Goal: Information Seeking & Learning: Learn about a topic

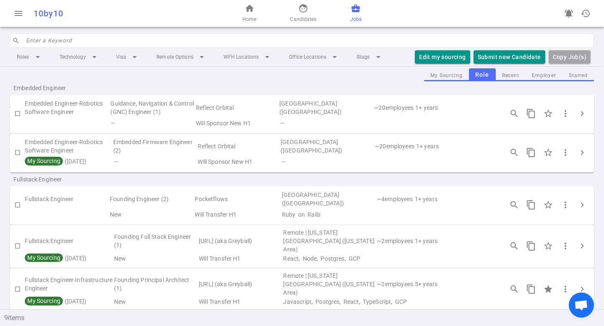
scroll to position [8, 0]
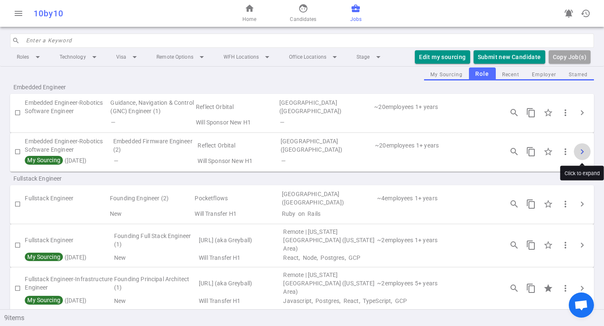
click at [581, 150] on span "chevron_right" at bounding box center [582, 152] width 10 height 10
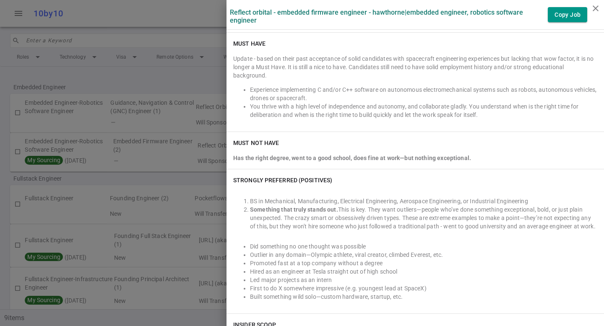
scroll to position [367, 0]
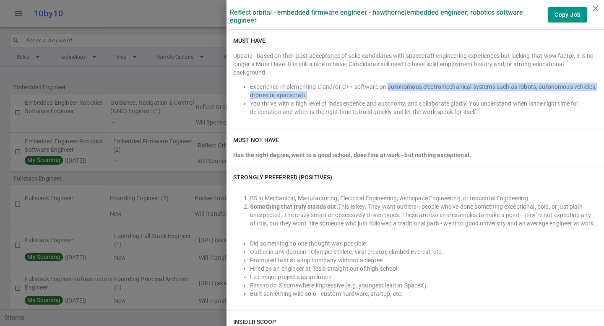
drag, startPoint x: 390, startPoint y: 77, endPoint x: 491, endPoint y: 87, distance: 101.6
click at [492, 87] on li "Experience implementing C and/or C++ software on autonomous electromechanical s…" at bounding box center [423, 91] width 347 height 17
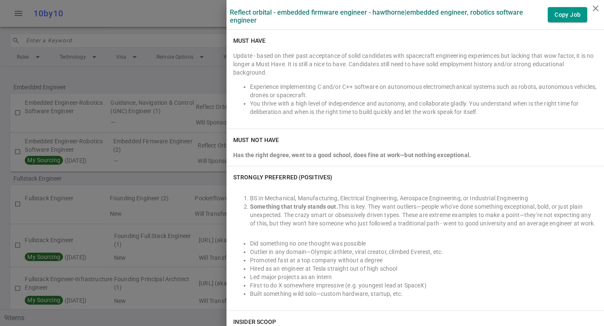
click at [445, 88] on li "Experience implementing C and/or C++ software on autonomous electromechanical s…" at bounding box center [423, 91] width 347 height 17
drag, startPoint x: 520, startPoint y: 77, endPoint x: 331, endPoint y: 86, distance: 189.8
click at [330, 87] on li "Experience implementing C and/or C++ software on autonomous electromechanical s…" at bounding box center [423, 91] width 347 height 17
copy li "robots, autonomous vehicles, drones or spacecraft."
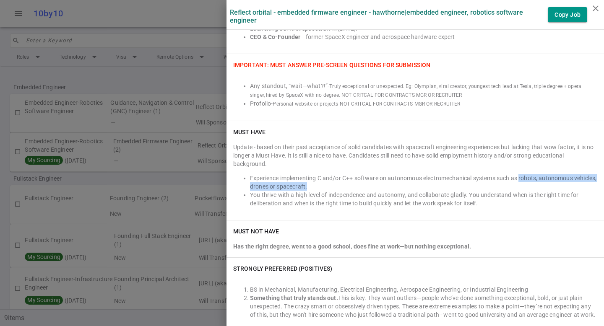
scroll to position [290, 0]
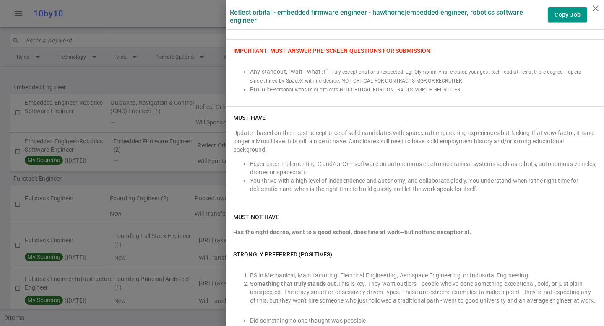
click at [388, 232] on div "Must NOT Have Has the right degree, went to a good school, does fine at work—bu…" at bounding box center [414, 224] width 377 height 37
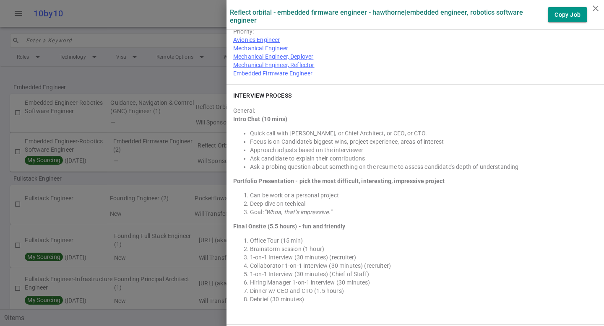
scroll to position [1259, 0]
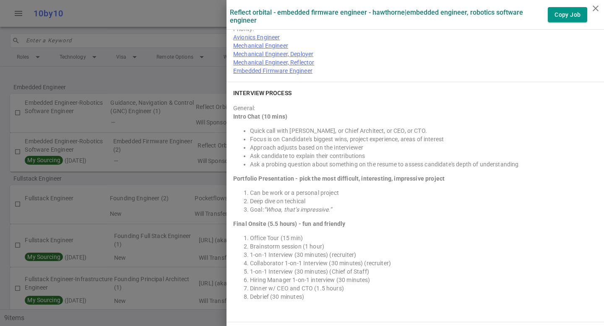
click at [256, 68] on link "Embedded Firmware Engineer" at bounding box center [272, 71] width 79 height 7
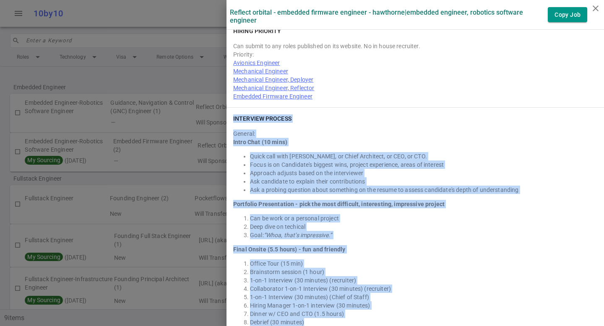
scroll to position [1190, 0]
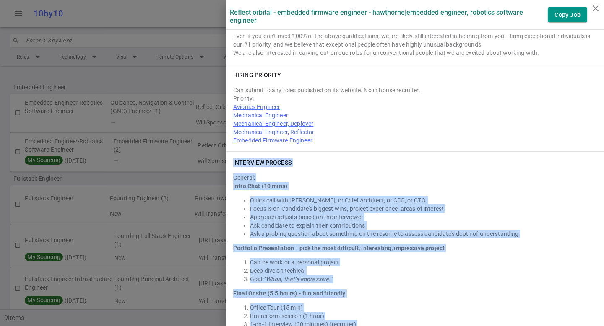
drag, startPoint x: 304, startPoint y: 195, endPoint x: 226, endPoint y: 160, distance: 84.7
click at [226, 160] on div "INTERVIEW PROCESS General: Intro Chat (10 mins) Quick call with [PERSON_NAME], …" at bounding box center [414, 272] width 377 height 240
copy div "INTERVIEW PROCESS General: Intro Chat (10 mins) Quick call with [PERSON_NAME], …"
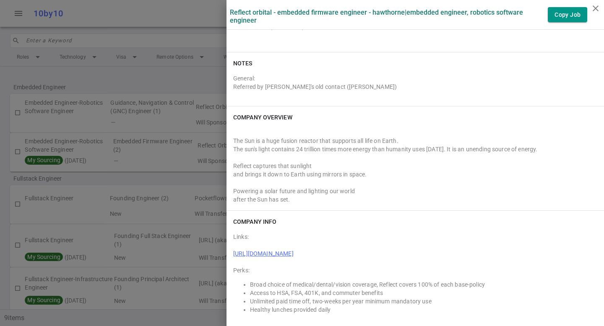
click at [321, 187] on div "Powering a solar future and lighting our world" at bounding box center [415, 191] width 364 height 8
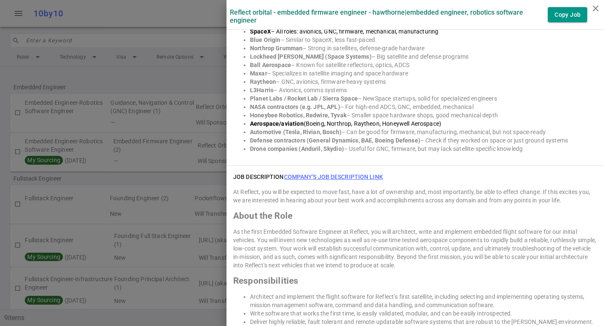
scroll to position [727, 0]
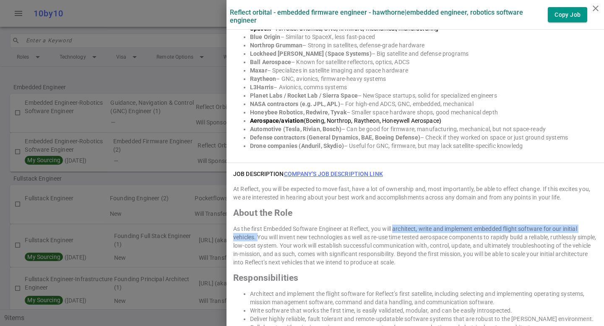
drag, startPoint x: 389, startPoint y: 219, endPoint x: 251, endPoint y: 227, distance: 137.8
click at [252, 227] on div "As the first Embedded Software Engineer at Reflect, you will architect, write a…" at bounding box center [415, 246] width 364 height 42
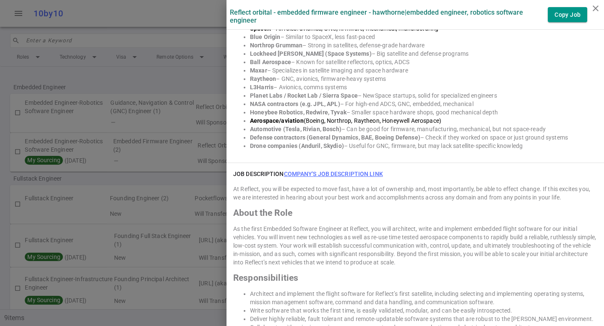
click at [271, 231] on div "As the first Embedded Software Engineer at Reflect, you will architect, write a…" at bounding box center [415, 246] width 364 height 42
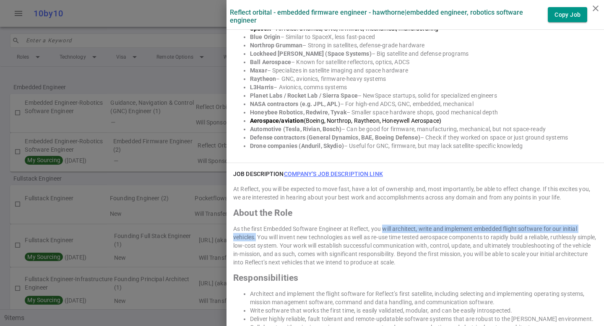
drag, startPoint x: 377, startPoint y: 220, endPoint x: 250, endPoint y: 229, distance: 127.0
click at [250, 229] on div "As the first Embedded Software Engineer at Reflect, you will architect, write a…" at bounding box center [415, 246] width 364 height 42
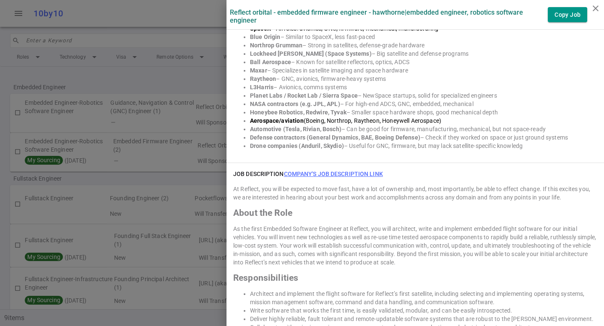
click at [265, 232] on div "As the first Embedded Software Engineer at Reflect, you will architect, write a…" at bounding box center [415, 246] width 364 height 42
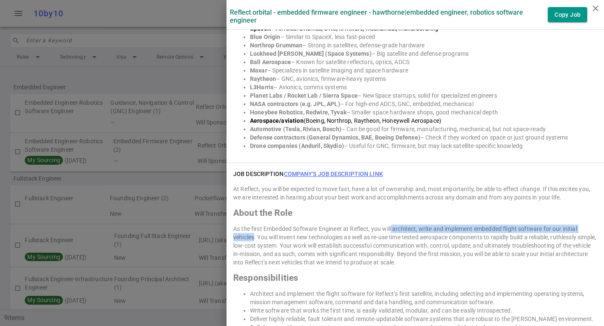
drag, startPoint x: 249, startPoint y: 227, endPoint x: 386, endPoint y: 221, distance: 137.3
click at [386, 225] on div "As the first Embedded Software Engineer at Reflect, you will architect, write a…" at bounding box center [415, 246] width 364 height 42
copy div "architect, write and implement embedded flight software for our initial vehicles"
